Goal: Transaction & Acquisition: Purchase product/service

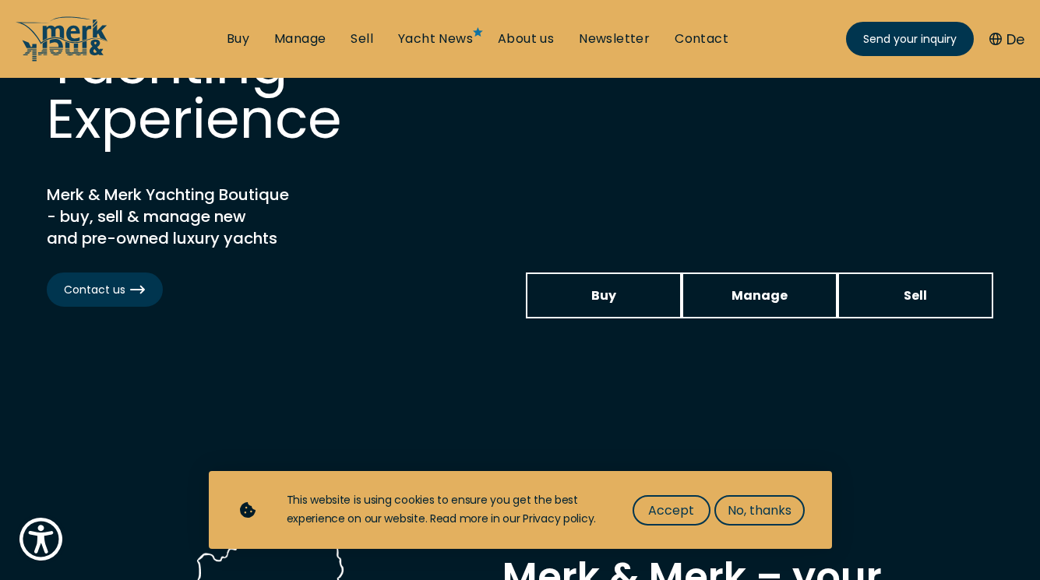
scroll to position [216, 0]
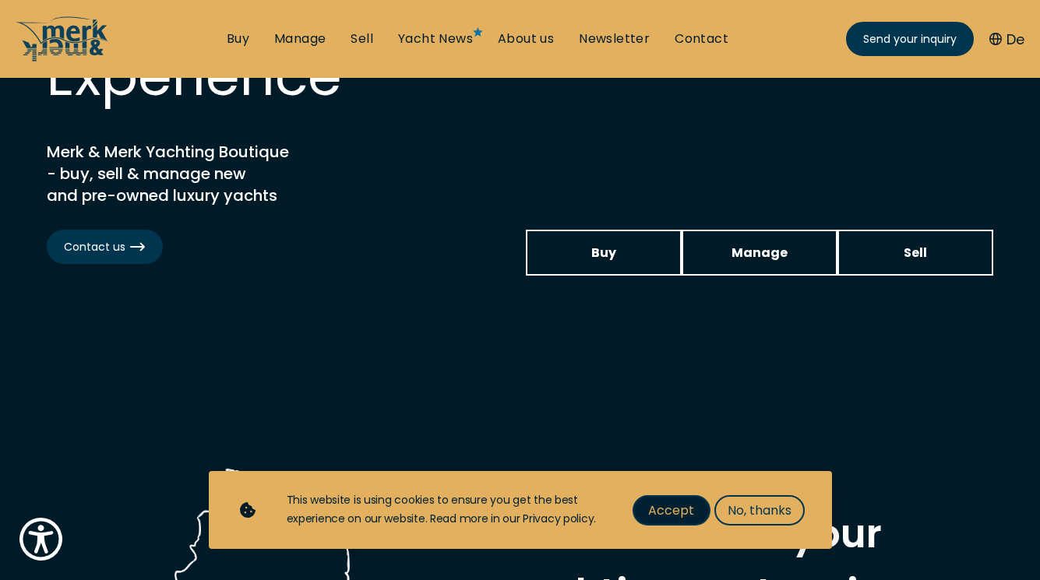
click at [680, 518] on span "Accept" at bounding box center [671, 510] width 46 height 19
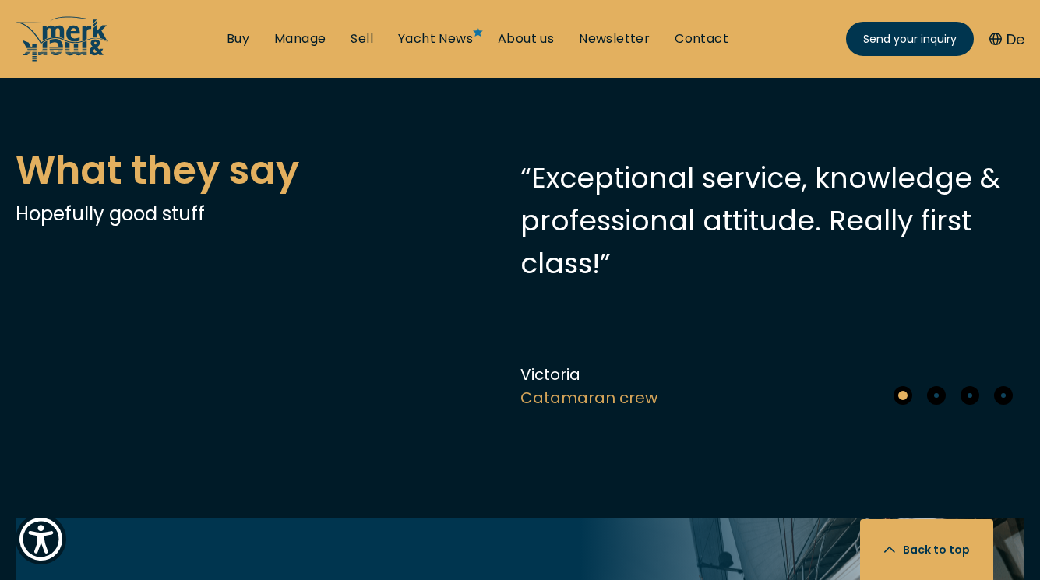
scroll to position [4583, 0]
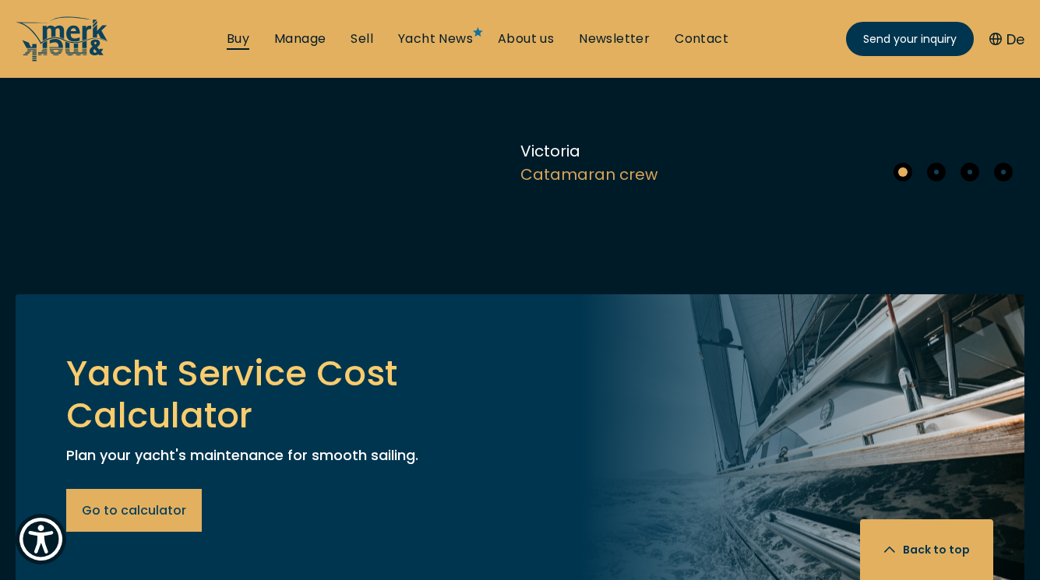
click at [244, 30] on link "Buy" at bounding box center [238, 38] width 23 height 17
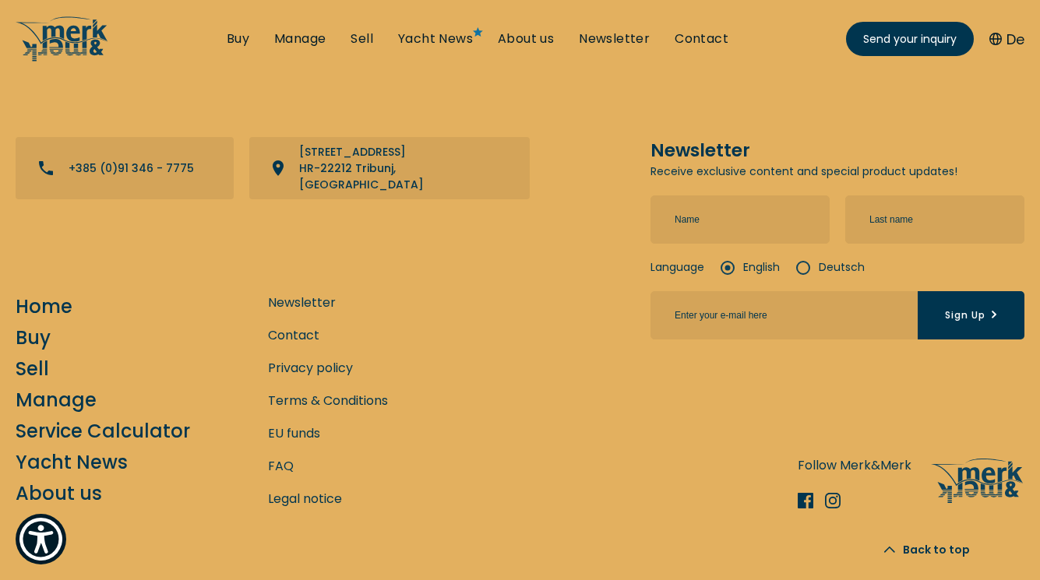
scroll to position [5563, 0]
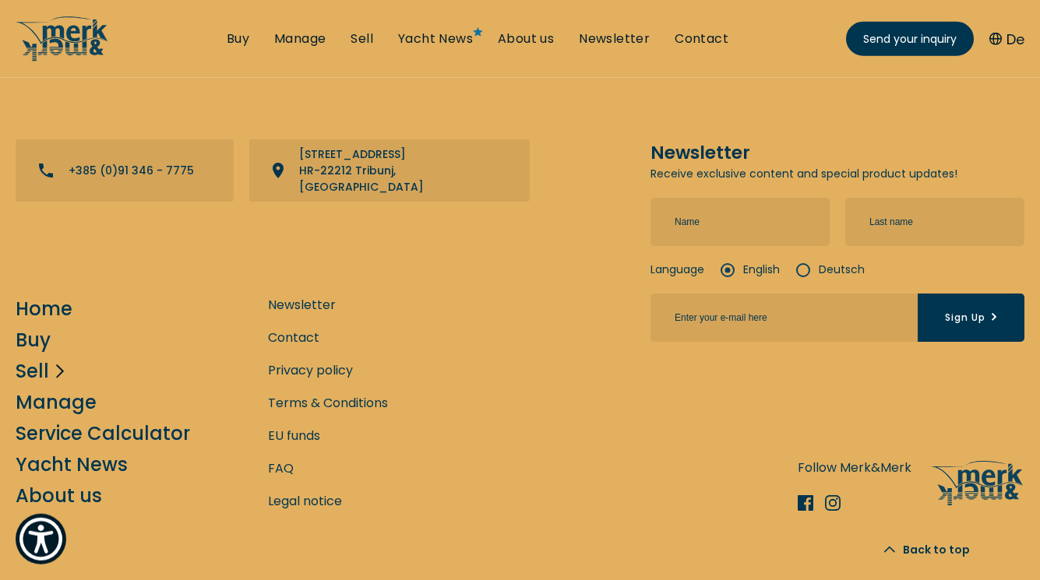
click at [33, 358] on link "Sell" at bounding box center [32, 371] width 33 height 27
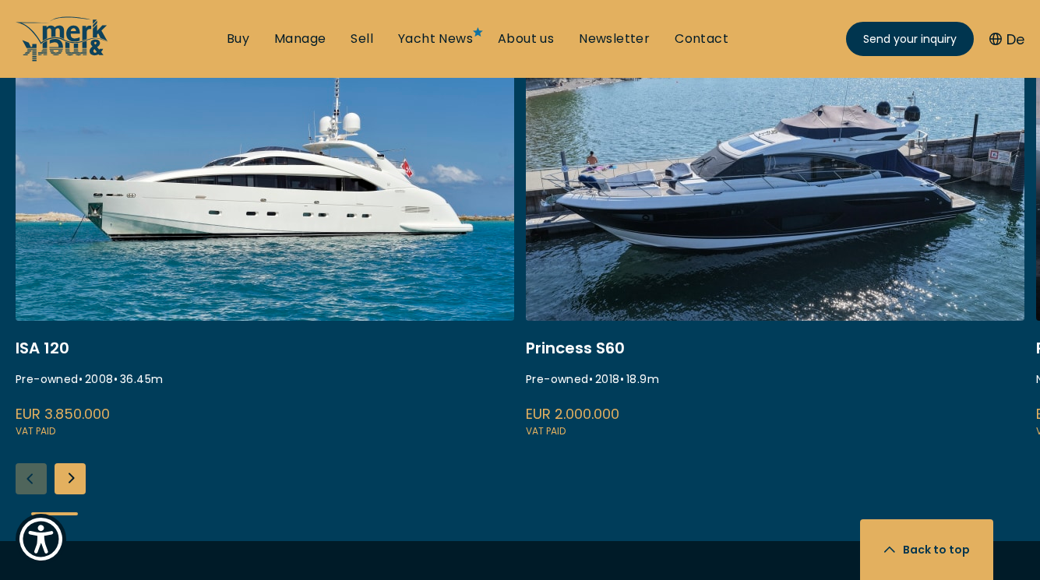
scroll to position [813, 0]
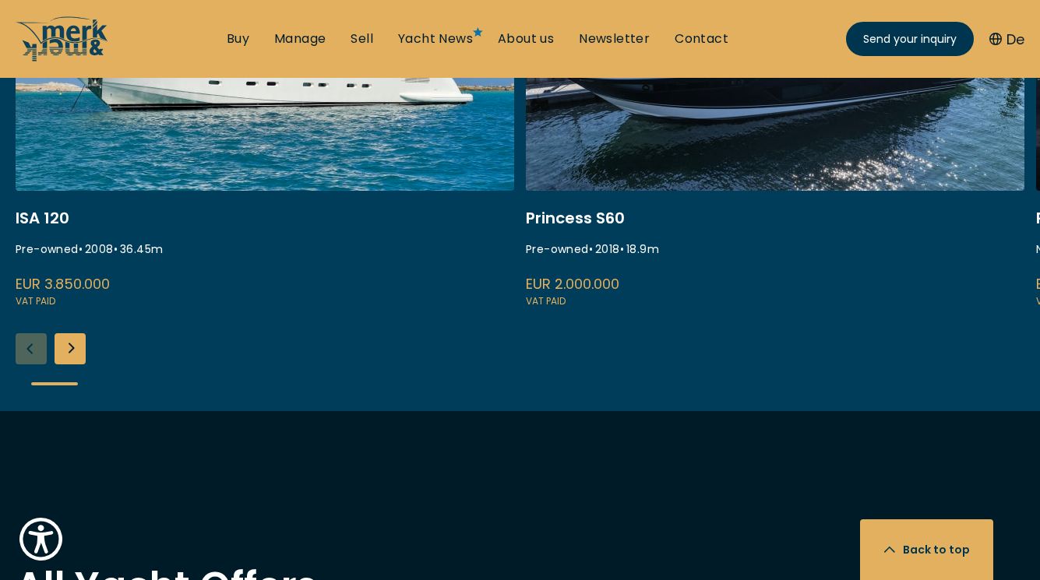
click at [70, 350] on div "Next slide" at bounding box center [70, 348] width 31 height 31
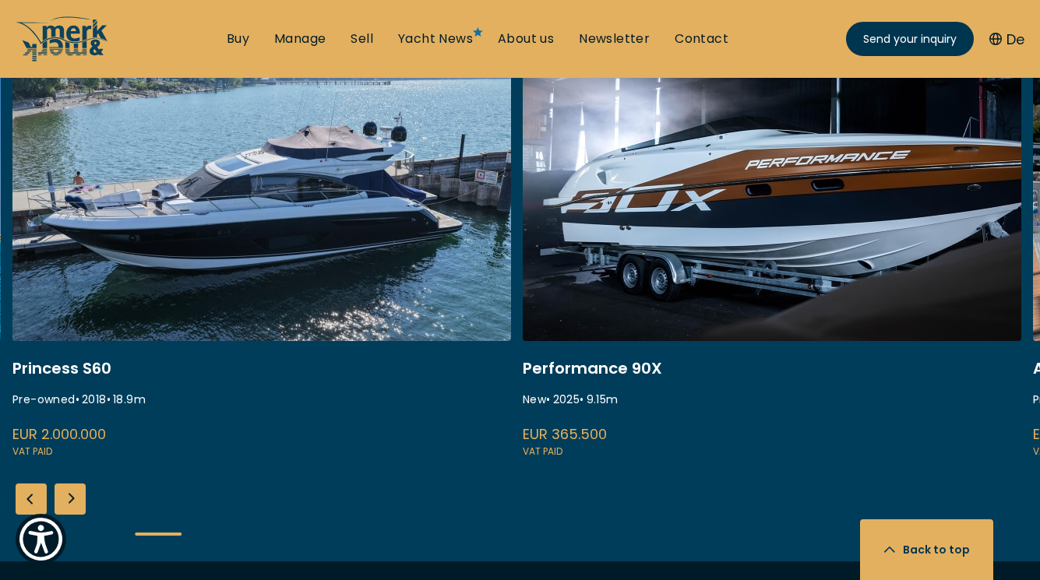
scroll to position [662, 0]
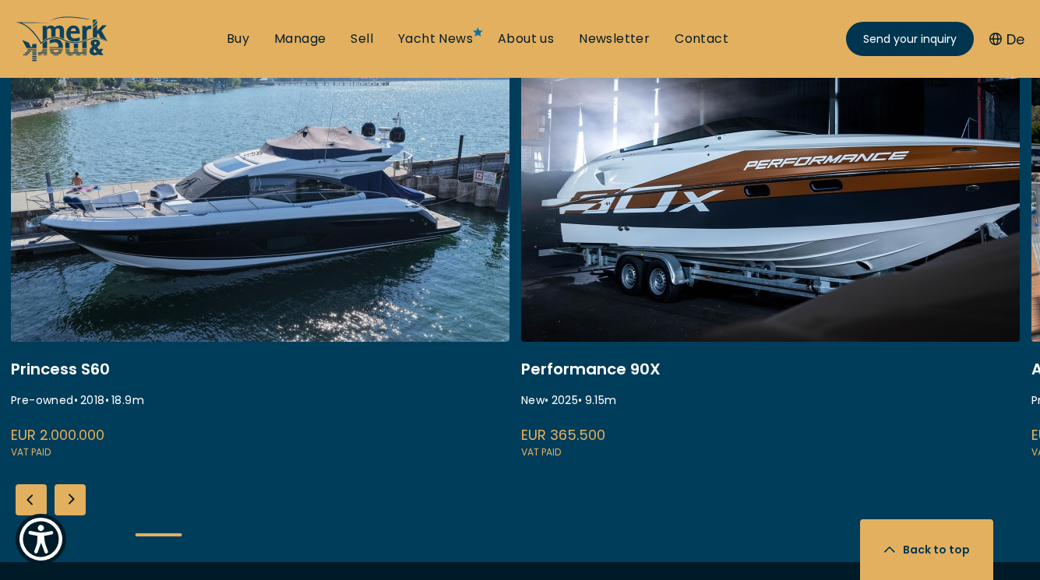
click at [74, 500] on div "Next slide" at bounding box center [70, 500] width 31 height 31
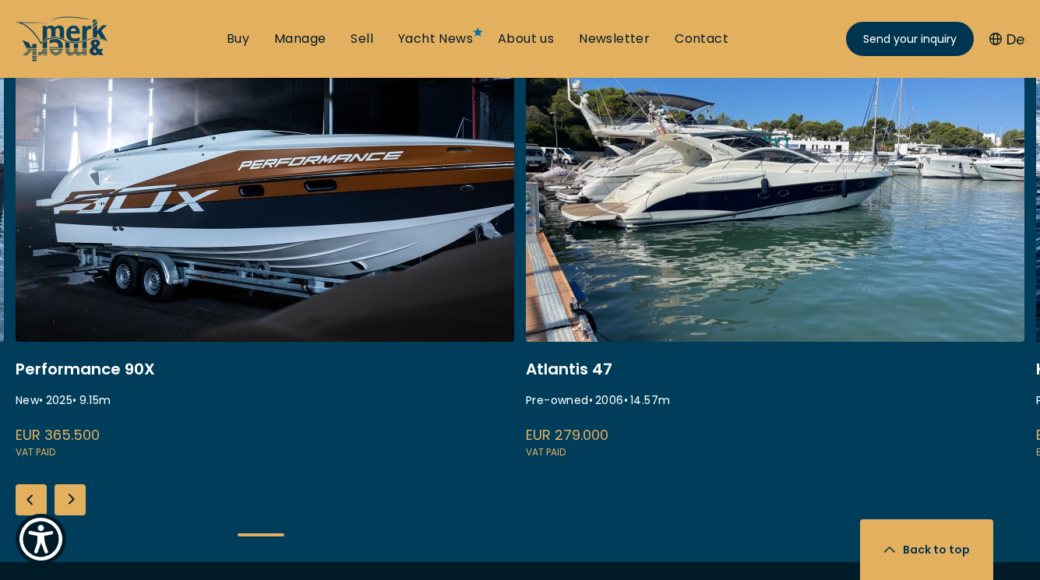
click at [76, 501] on div "Next slide" at bounding box center [70, 500] width 31 height 31
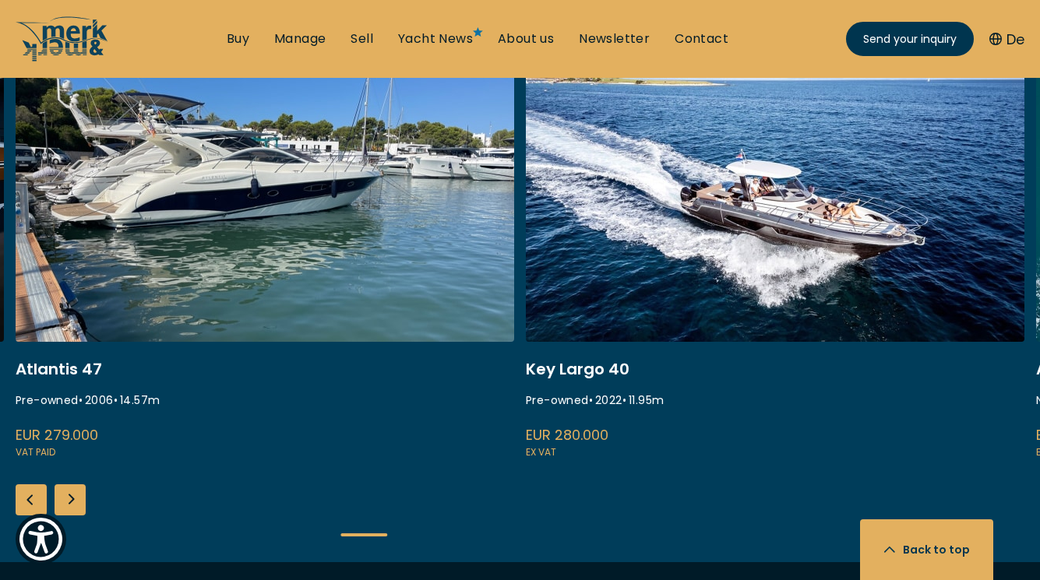
click at [76, 501] on div "Next slide" at bounding box center [70, 500] width 31 height 31
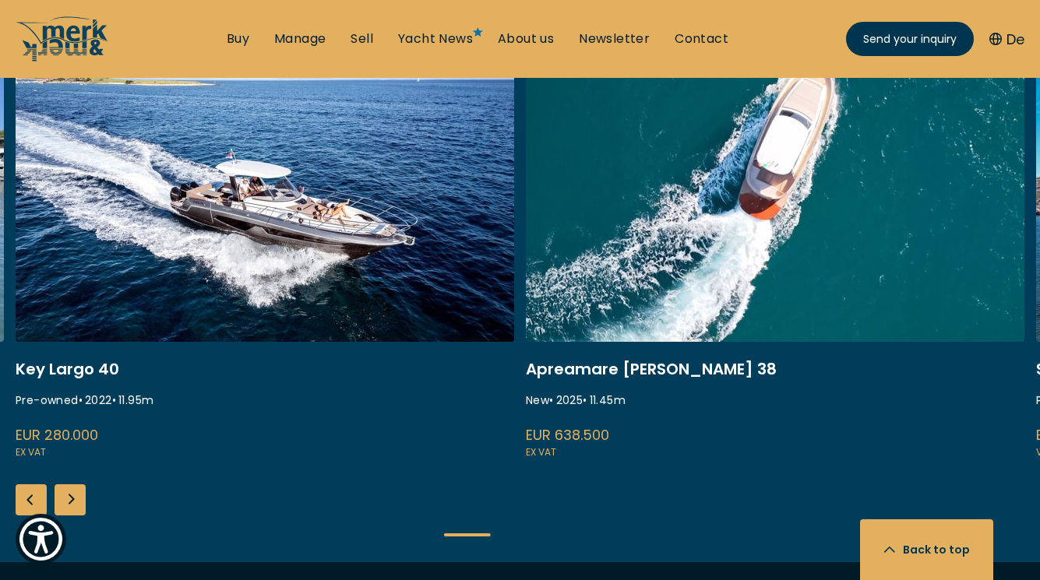
click at [76, 501] on div "Next slide" at bounding box center [70, 500] width 31 height 31
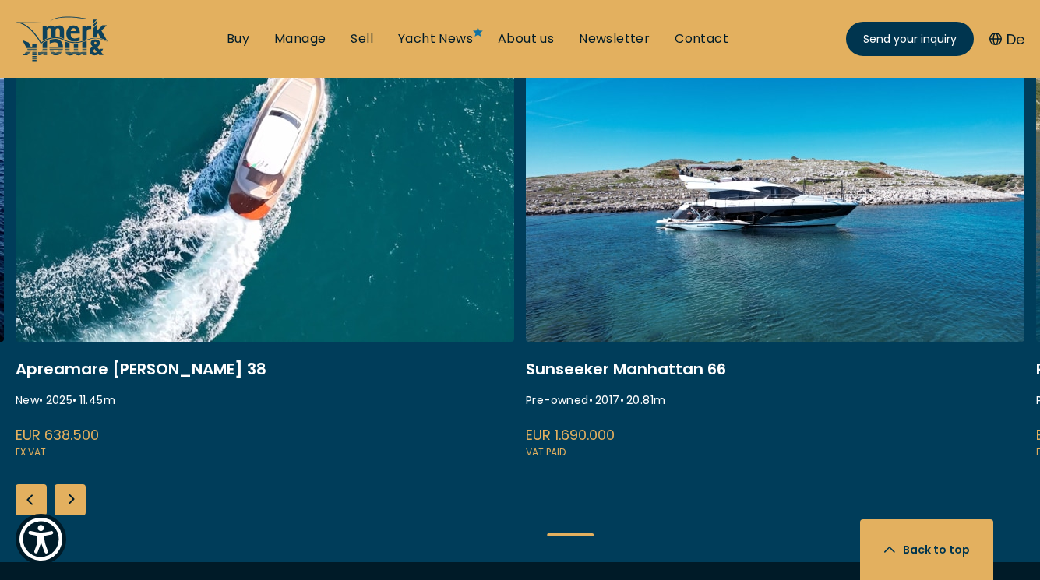
click at [76, 502] on div "Next slide" at bounding box center [70, 500] width 31 height 31
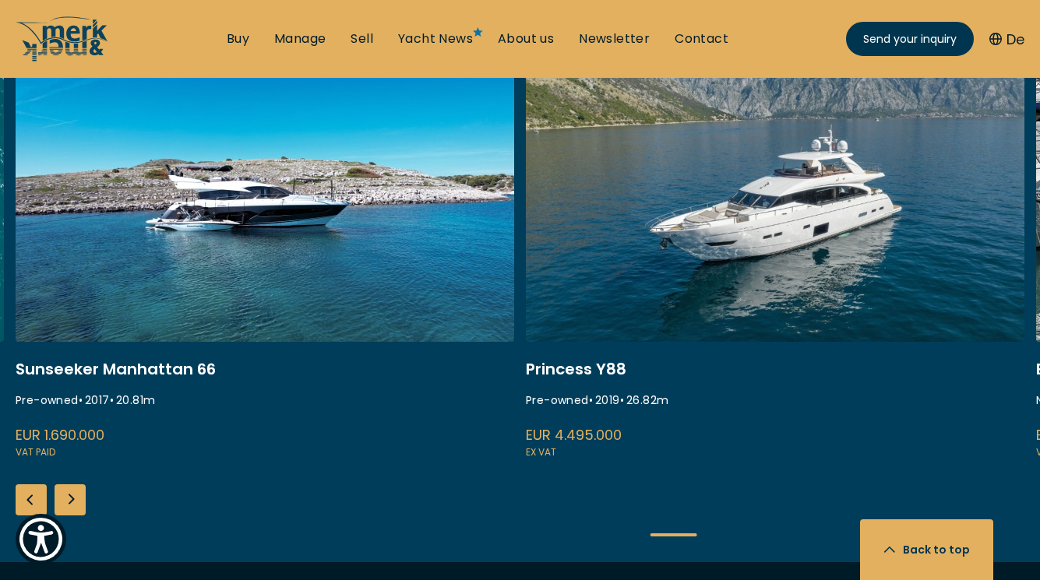
click at [76, 502] on div "Next slide" at bounding box center [70, 500] width 31 height 31
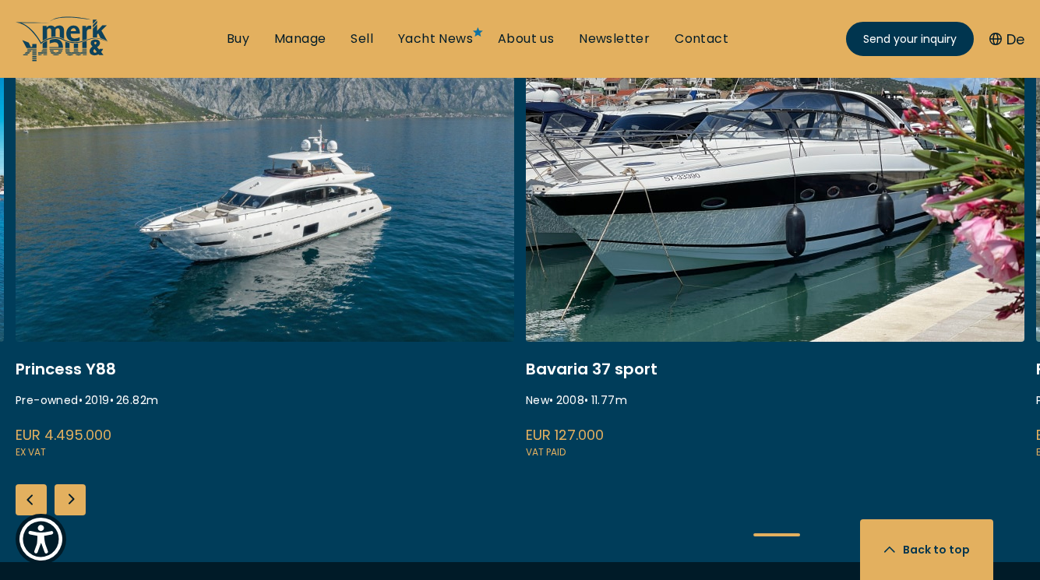
click at [76, 502] on div "Next slide" at bounding box center [70, 500] width 31 height 31
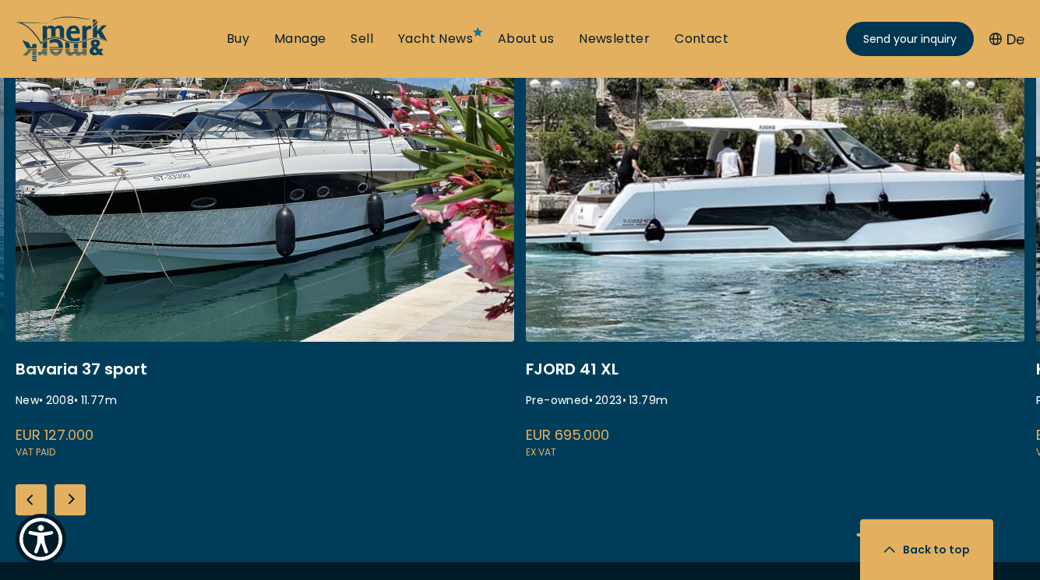
click at [77, 502] on div "Next slide" at bounding box center [70, 500] width 31 height 31
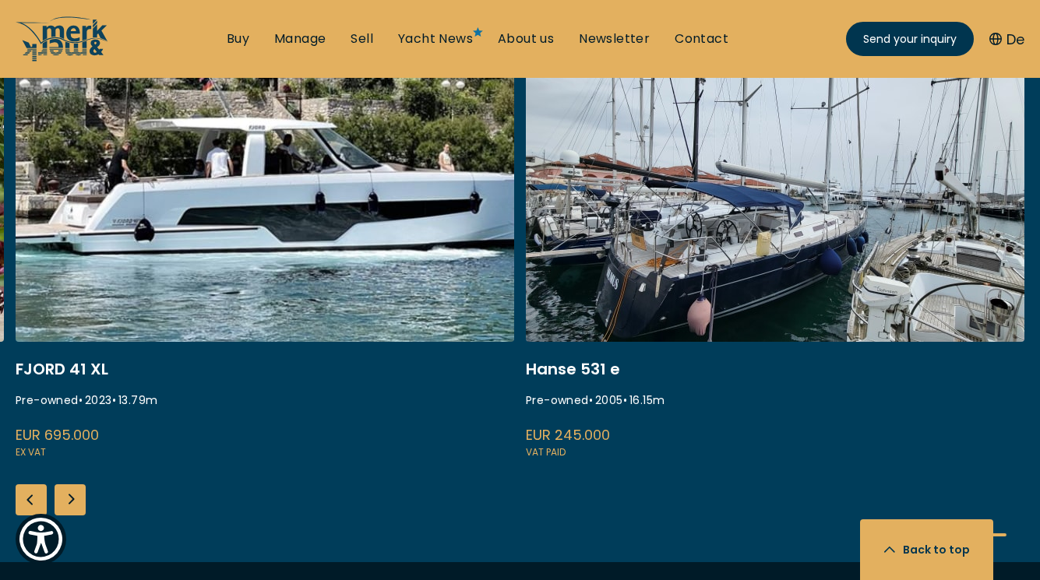
click at [77, 502] on div "Next slide" at bounding box center [70, 500] width 31 height 31
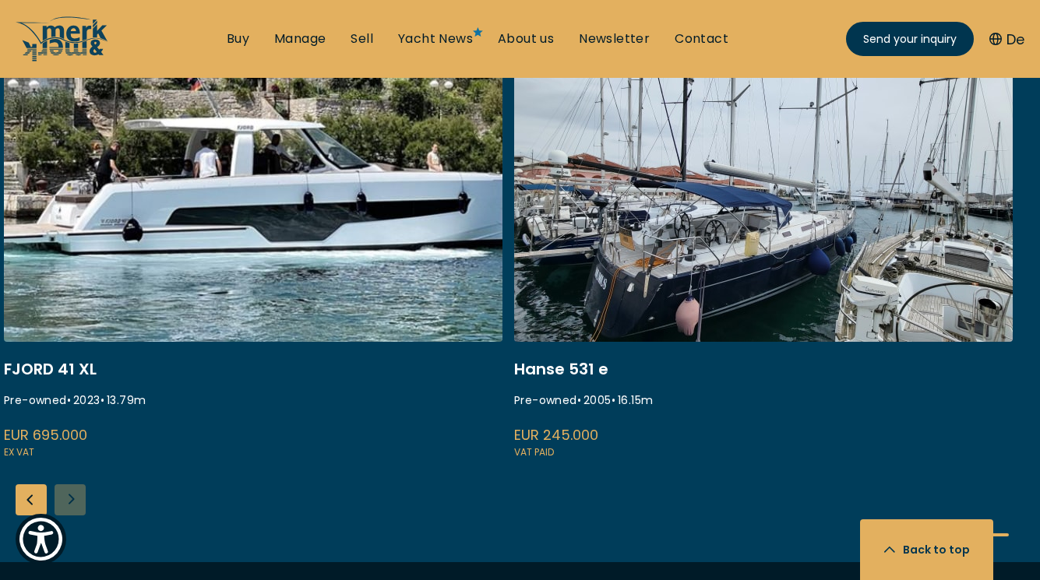
click at [77, 502] on div "ISA 120 Pre-owned • 2008 • 36.45 m EUR 3.850.000 VAT paid Princess S60 Pre-owne…" at bounding box center [520, 304] width 1040 height 516
click at [44, 506] on div "Previous slide" at bounding box center [31, 500] width 31 height 31
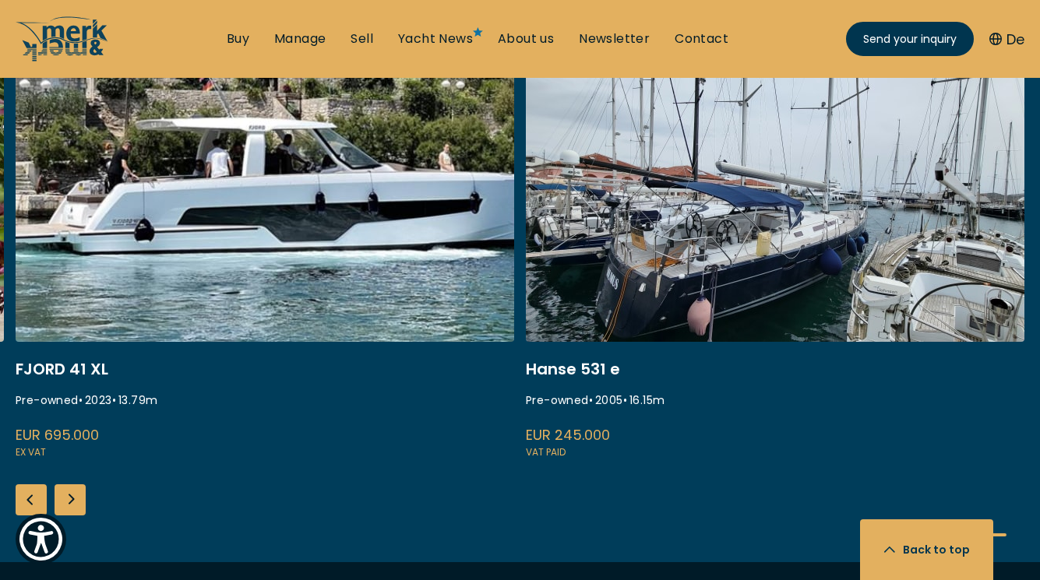
click at [37, 506] on div "Previous slide" at bounding box center [31, 500] width 31 height 31
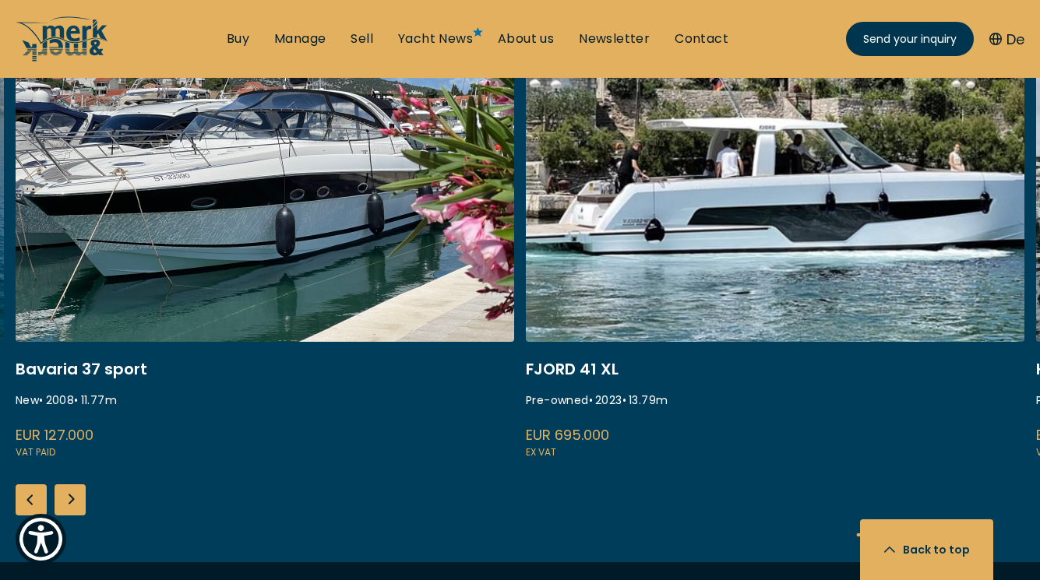
click at [37, 506] on div "Previous slide" at bounding box center [31, 500] width 31 height 31
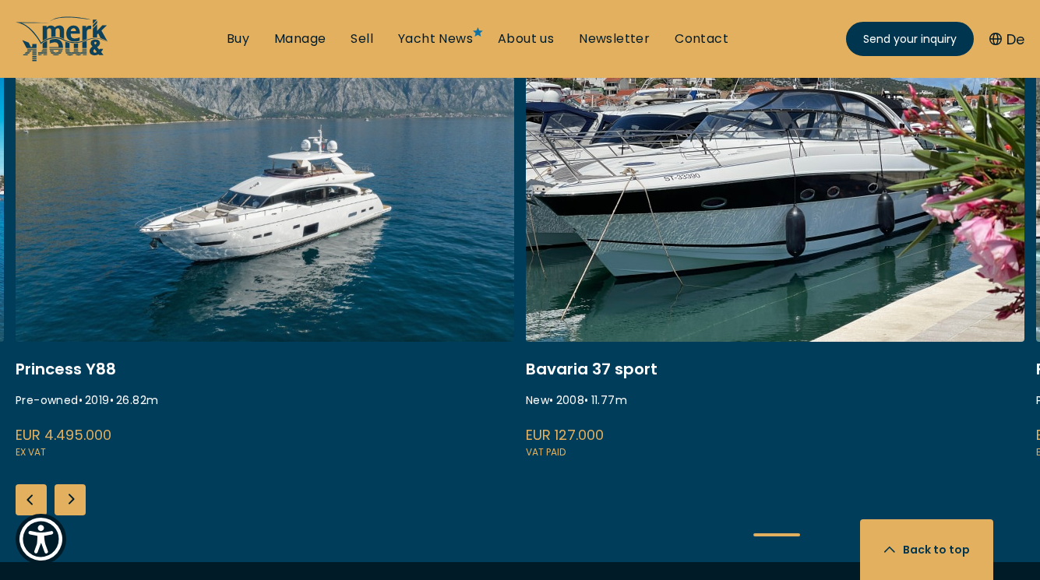
click at [37, 506] on div "Previous slide" at bounding box center [31, 500] width 31 height 31
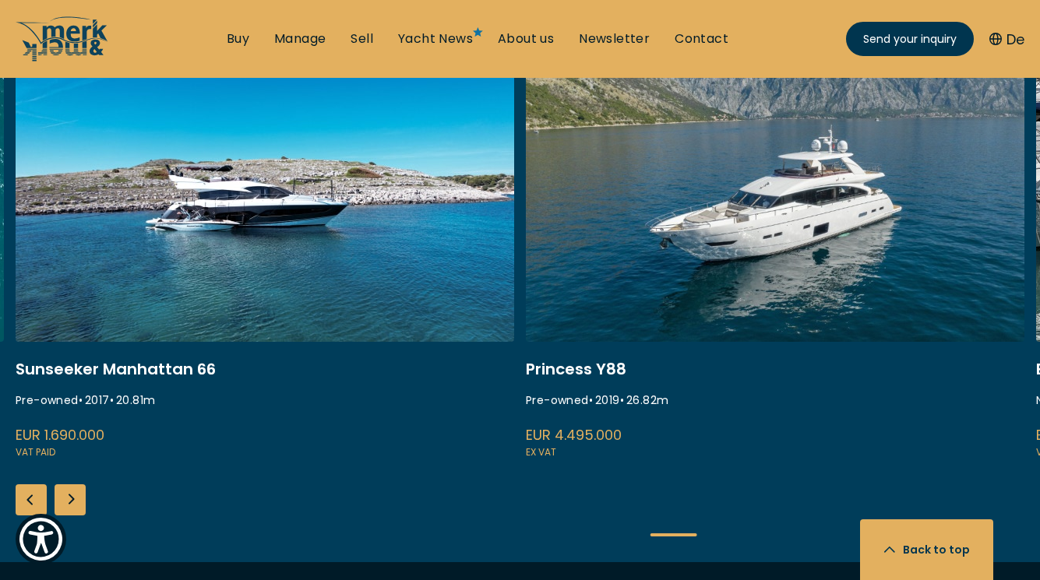
click at [37, 506] on div "Previous slide" at bounding box center [31, 500] width 31 height 31
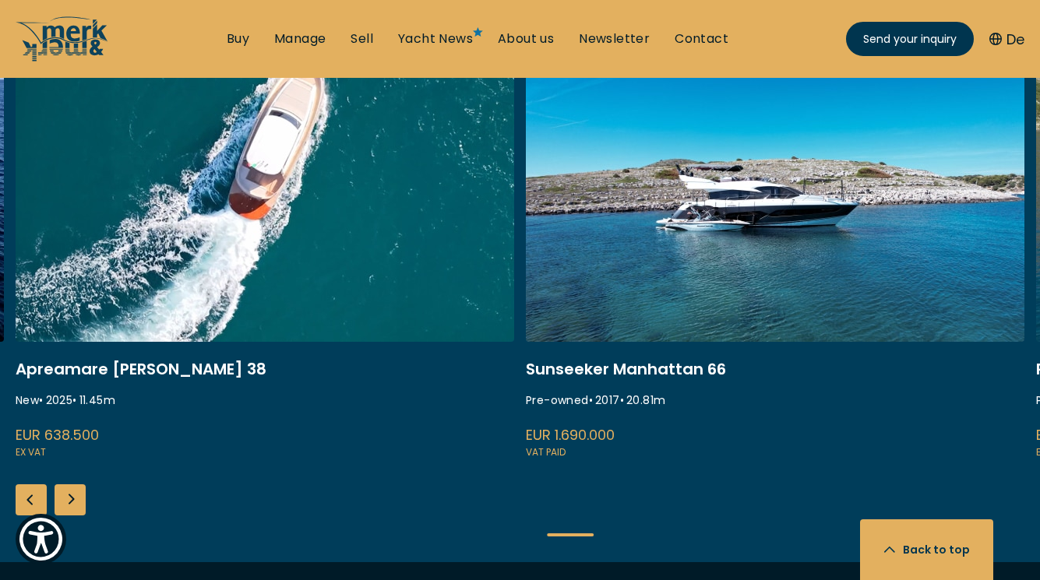
click at [37, 506] on div "Previous slide" at bounding box center [31, 500] width 31 height 31
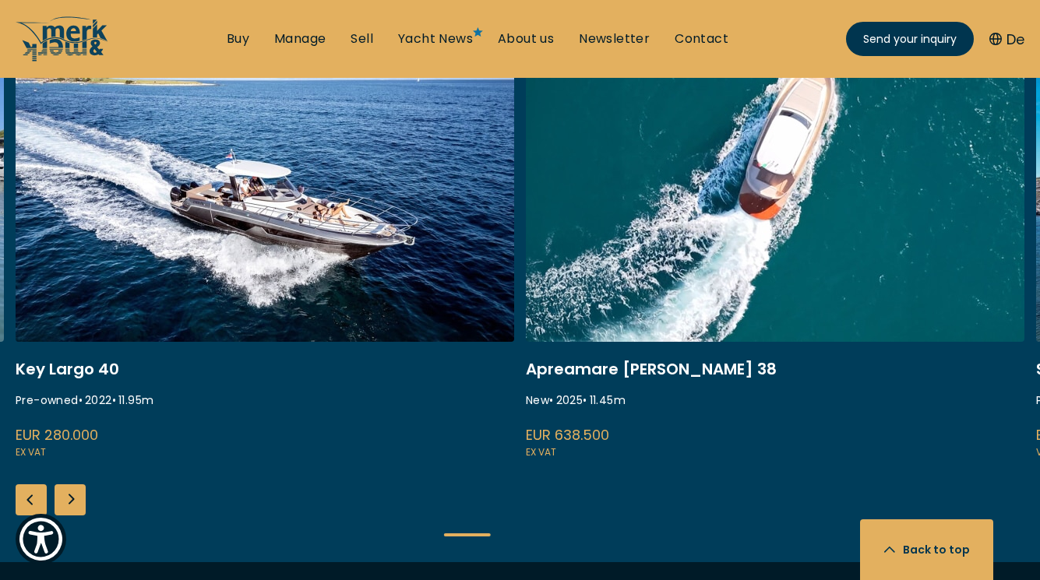
click at [37, 506] on div "Previous slide" at bounding box center [31, 500] width 31 height 31
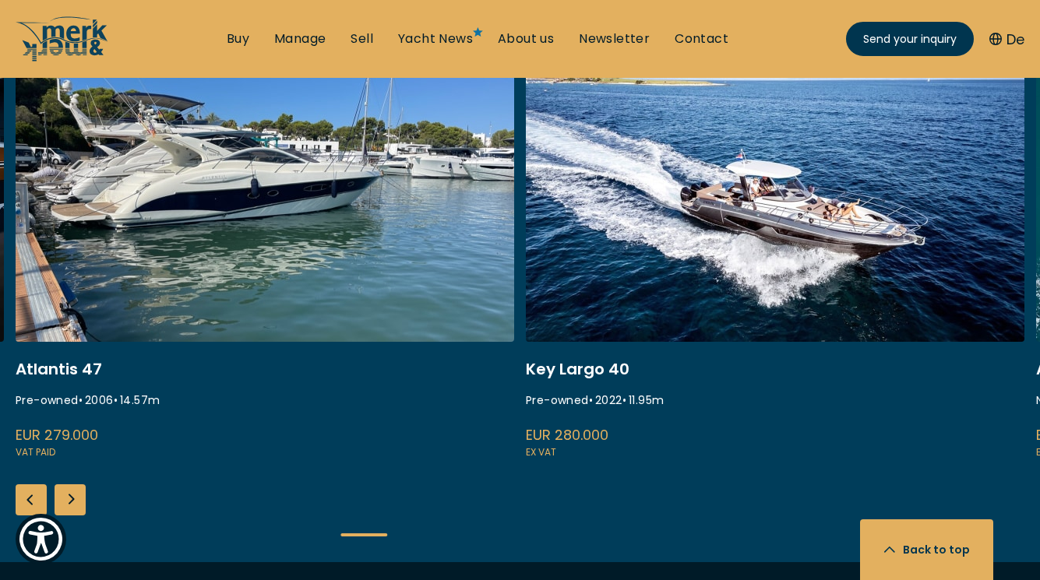
click at [37, 506] on div "Previous slide" at bounding box center [31, 500] width 31 height 31
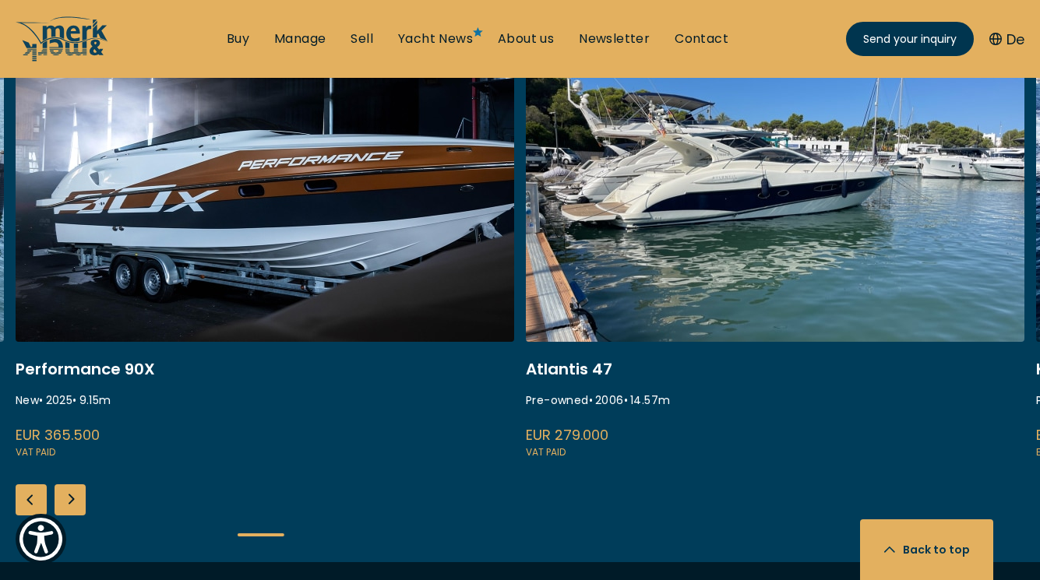
click at [37, 506] on div "Previous slide" at bounding box center [31, 500] width 31 height 31
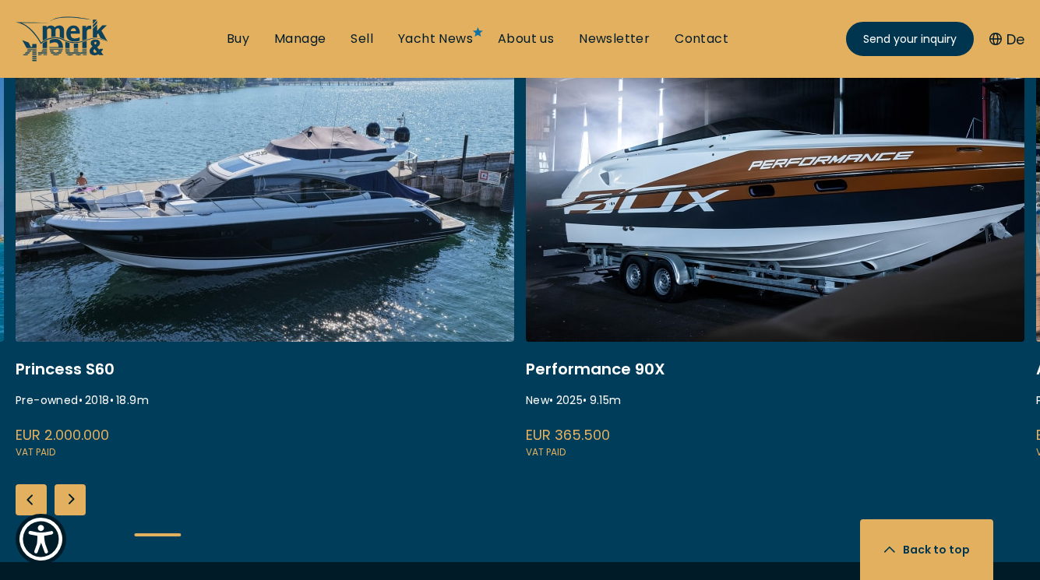
click at [37, 506] on div "Previous slide" at bounding box center [31, 500] width 31 height 31
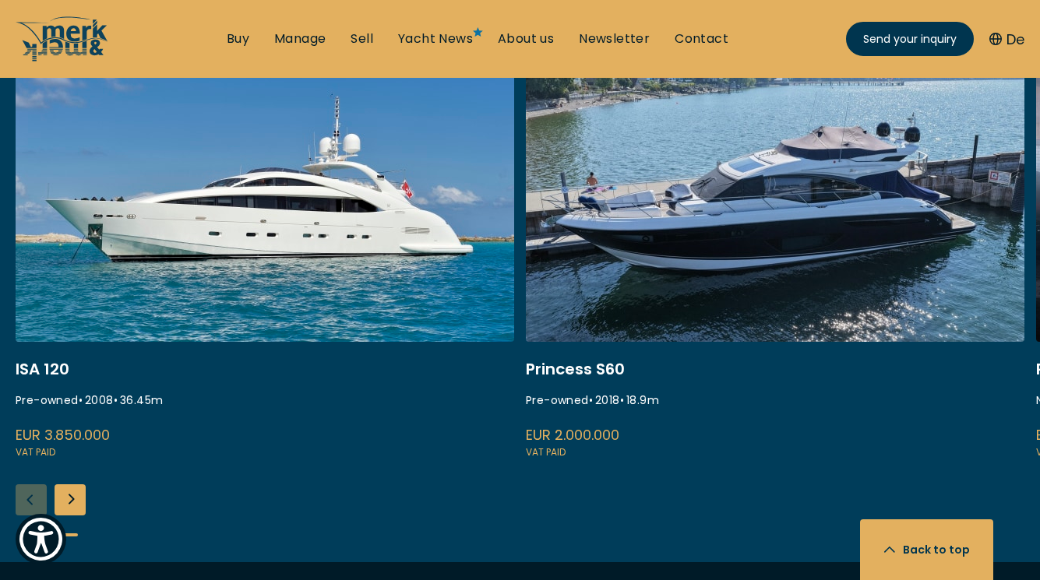
click at [37, 506] on div "ISA 120 Pre-owned • 2008 • 36.45 m EUR 3.850.000 VAT paid Princess S60 Pre-owne…" at bounding box center [520, 304] width 1040 height 516
click at [37, 505] on div "ISA 120 Pre-owned • 2008 • 36.45 m EUR 3.850.000 VAT paid Princess S60 Pre-owne…" at bounding box center [520, 304] width 1040 height 516
